Goal: Information Seeking & Learning: Learn about a topic

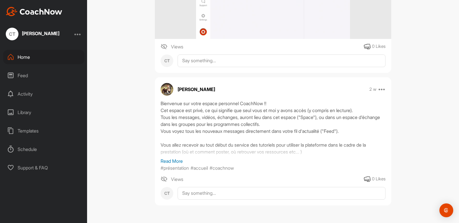
scroll to position [471, 0]
click at [175, 158] on p "Read More" at bounding box center [273, 161] width 225 height 7
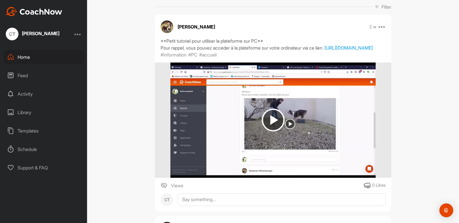
scroll to position [115, 0]
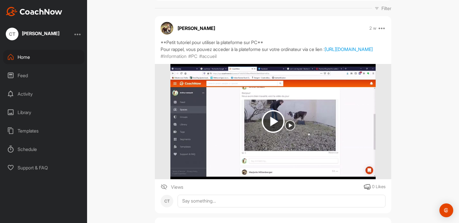
click at [278, 131] on img at bounding box center [273, 121] width 23 height 23
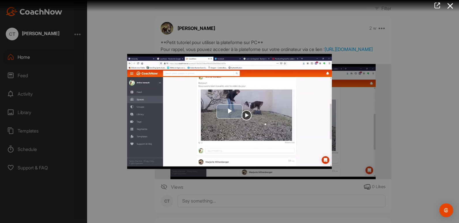
click at [237, 103] on img "Video Player" at bounding box center [229, 111] width 205 height 115
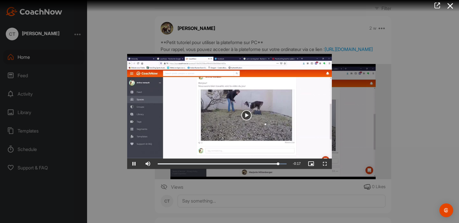
click at [378, 136] on div at bounding box center [229, 111] width 459 height 223
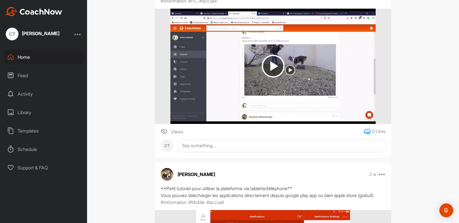
scroll to position [171, 0]
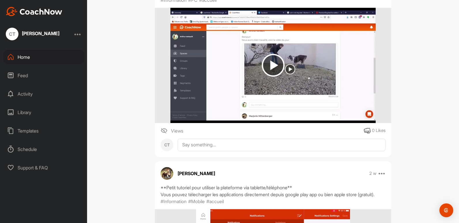
click at [372, 134] on div "0 Likes" at bounding box center [379, 130] width 14 height 7
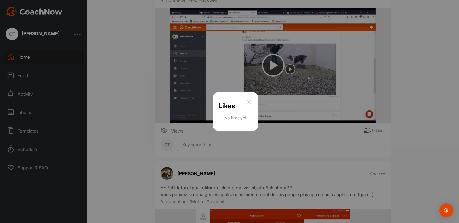
click at [244, 98] on div "Likes No likes yet" at bounding box center [235, 112] width 45 height 38
click at [249, 100] on img at bounding box center [248, 101] width 7 height 7
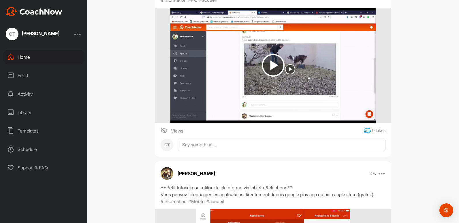
click at [364, 134] on icon at bounding box center [367, 130] width 7 height 7
click at [35, 78] on div "Feed" at bounding box center [43, 75] width 81 height 14
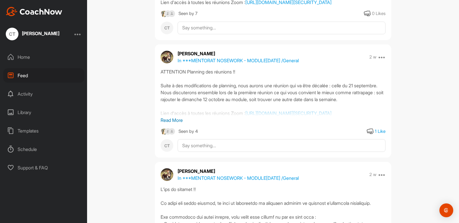
scroll to position [5751, 0]
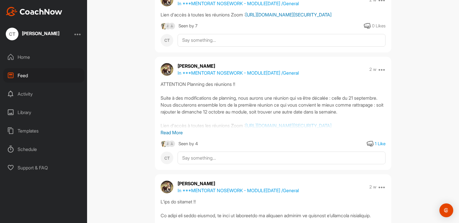
click at [245, 18] on link "[URL][DOMAIN_NAME][SECURITY_DATA]" at bounding box center [288, 15] width 86 height 6
click at [364, 29] on icon at bounding box center [367, 25] width 7 height 7
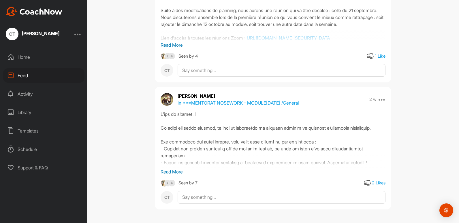
scroll to position [5839, 0]
click at [367, 59] on icon at bounding box center [370, 55] width 7 height 7
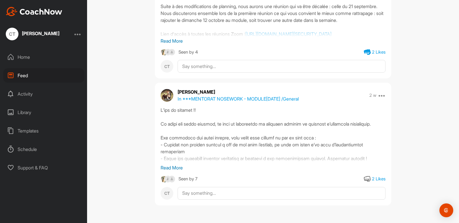
scroll to position [5970, 0]
click at [365, 180] on icon at bounding box center [367, 179] width 7 height 7
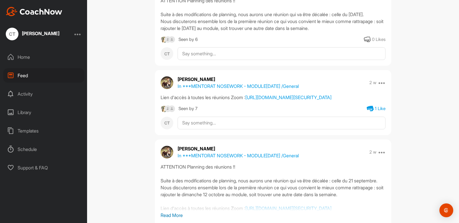
scroll to position [5668, 0]
click at [364, 44] on icon at bounding box center [367, 40] width 7 height 7
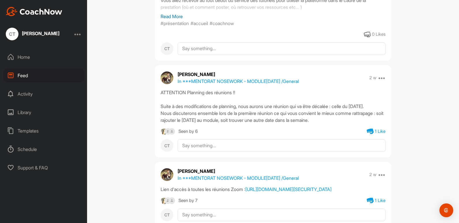
scroll to position [5576, 0]
click at [177, 20] on p "Read More" at bounding box center [273, 16] width 225 height 7
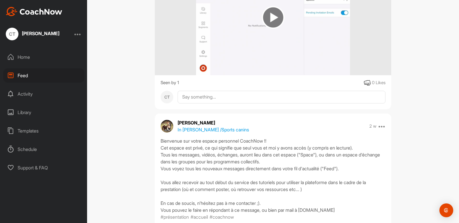
scroll to position [5391, 0]
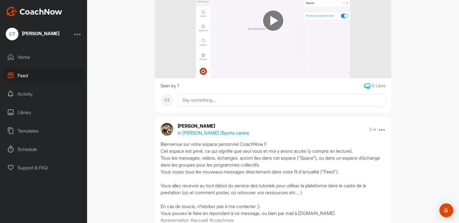
click at [364, 90] on icon at bounding box center [367, 86] width 7 height 7
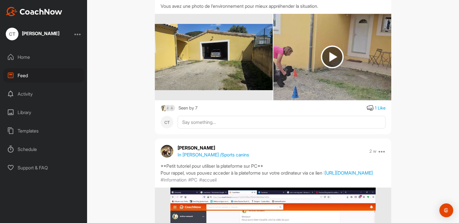
scroll to position [4967, 0]
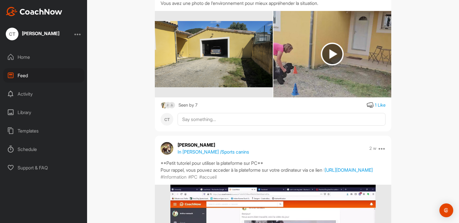
click at [102, 94] on div "Feed Getting started 50 % Continue Filter Media Type Images Videos Notes Audio …" at bounding box center [273, 111] width 372 height 223
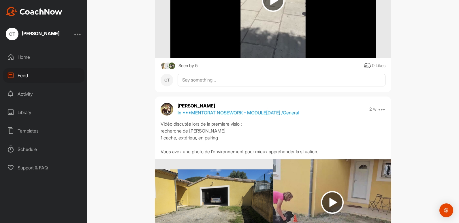
scroll to position [4818, 0]
drag, startPoint x: 267, startPoint y: 102, endPoint x: 386, endPoint y: 80, distance: 120.6
click at [386, 58] on div at bounding box center [273, 0] width 236 height 115
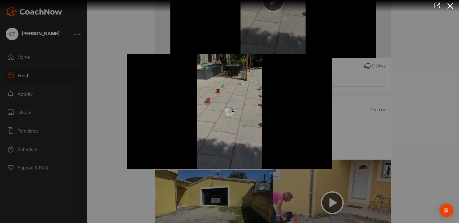
click at [411, 96] on div at bounding box center [229, 111] width 459 height 223
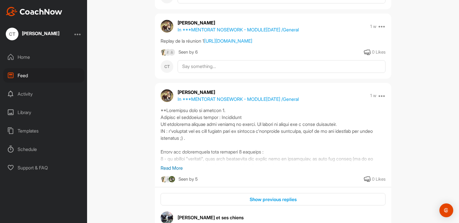
scroll to position [4290, 0]
click at [252, 44] on link "[URL][DOMAIN_NAME]" at bounding box center [228, 41] width 48 height 6
click at [364, 56] on icon at bounding box center [367, 52] width 7 height 7
click at [183, 56] on div "Seen by 6" at bounding box center [187, 51] width 19 height 7
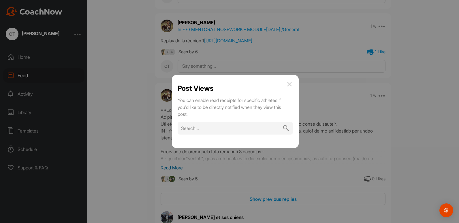
click at [291, 82] on img at bounding box center [289, 84] width 7 height 7
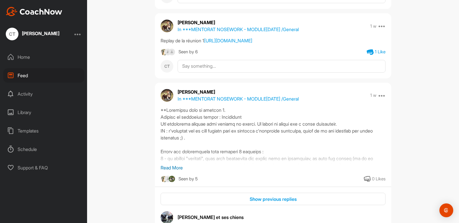
click at [165, 56] on img at bounding box center [167, 51] width 7 height 7
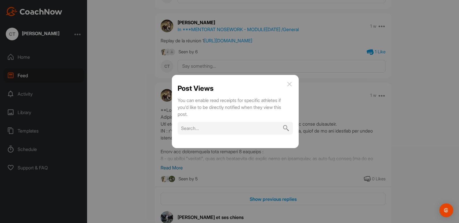
click at [290, 84] on img at bounding box center [289, 84] width 7 height 7
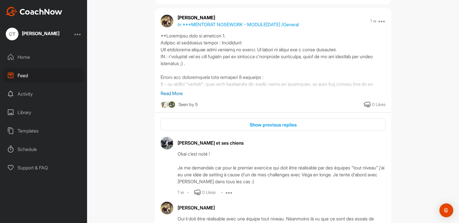
scroll to position [4365, 0]
click at [177, 97] on p "Read More" at bounding box center [273, 93] width 225 height 7
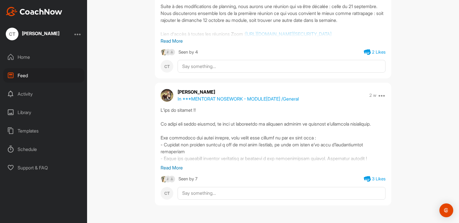
scroll to position [6123, 0]
